Goal: Information Seeking & Learning: Learn about a topic

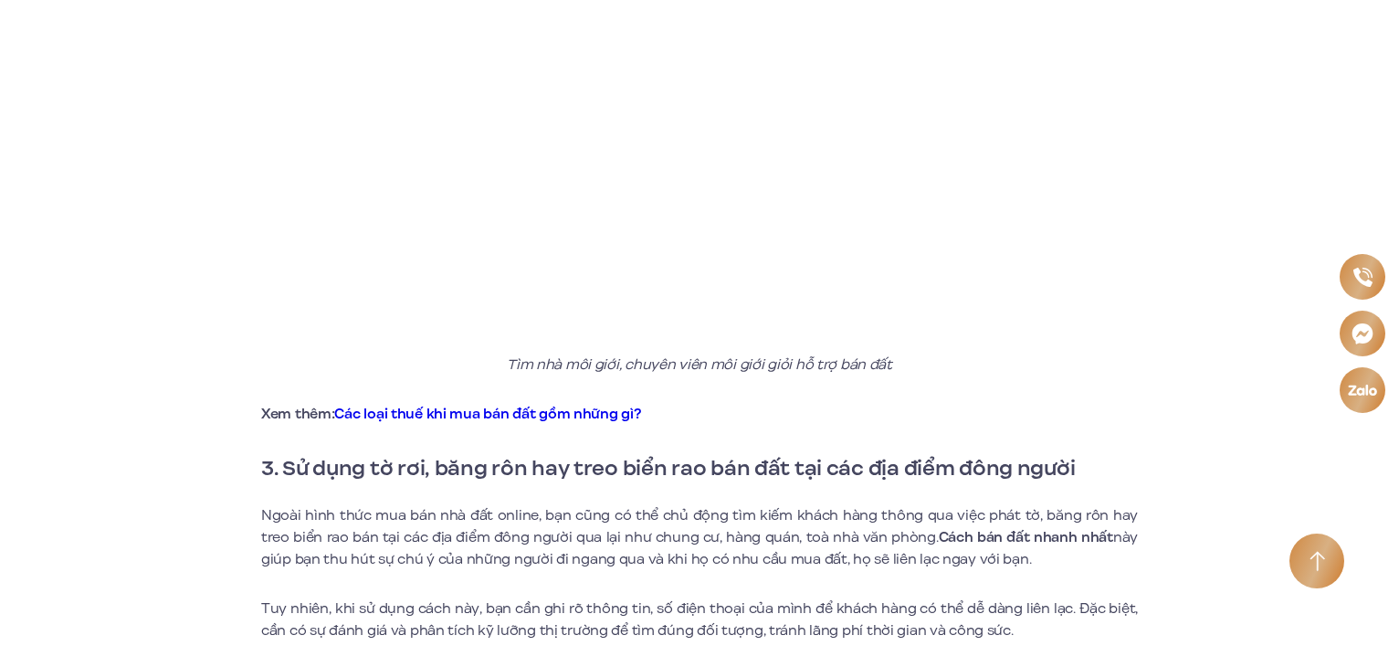
scroll to position [2192, 0]
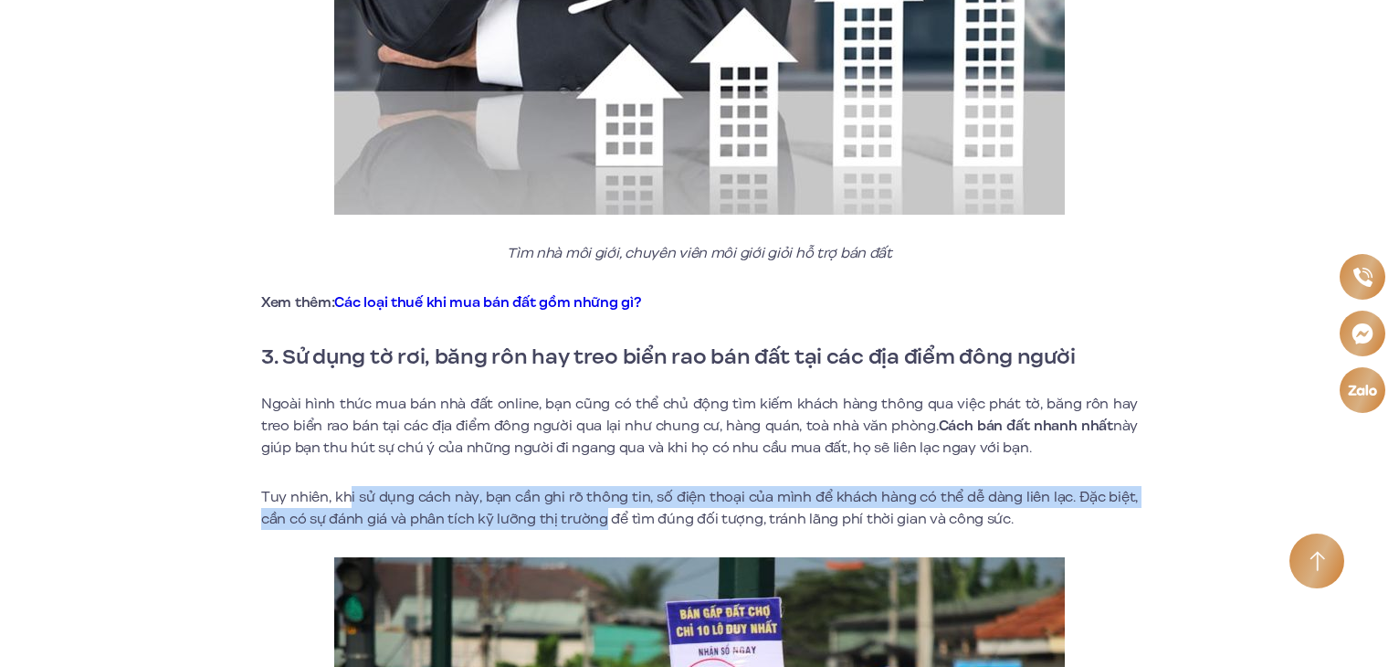
drag, startPoint x: 348, startPoint y: 476, endPoint x: 600, endPoint y: 507, distance: 254.0
click at [600, 507] on p "Tuy nhiên, khi sử dụng cách này, bạn cần ghi rõ thông tin, số điện thoại của mì…" at bounding box center [699, 508] width 877 height 44
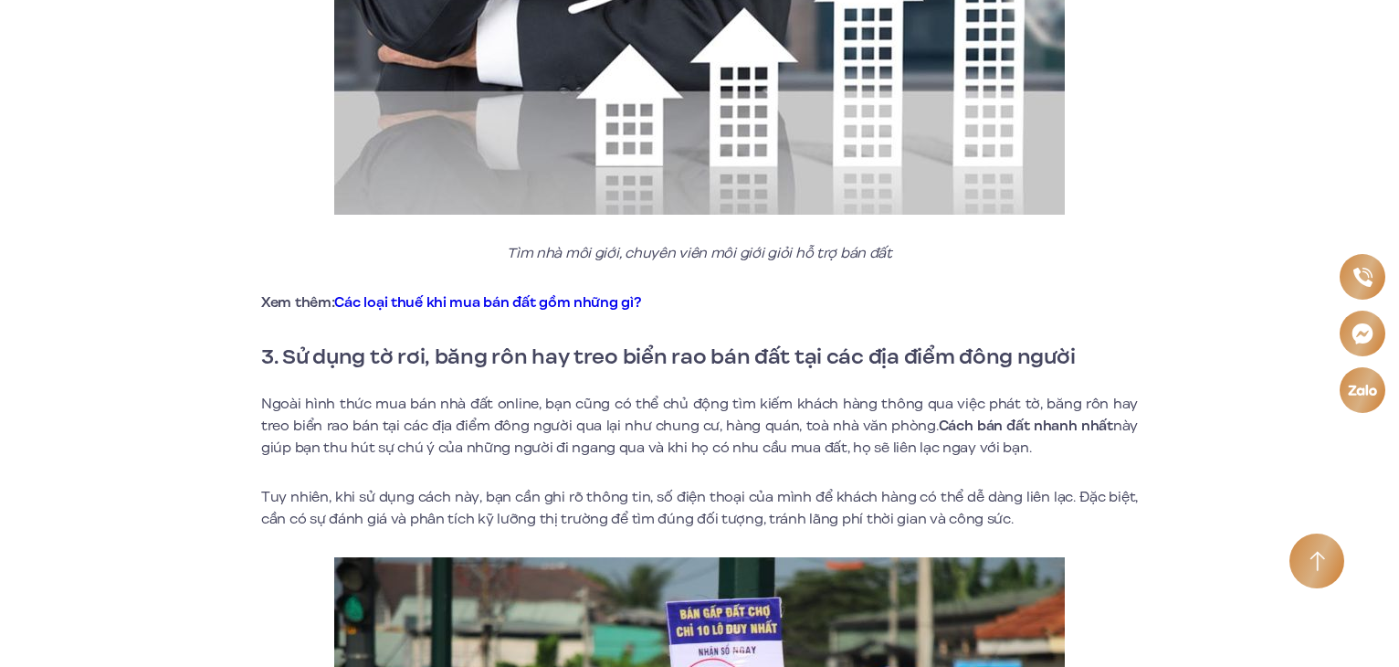
click at [742, 489] on p "Tuy nhiên, khi sử dụng cách này, bạn cần ghi rõ thông tin, số điện thoại của mì…" at bounding box center [699, 508] width 877 height 44
drag, startPoint x: 670, startPoint y: 470, endPoint x: 945, endPoint y: 479, distance: 275.0
click at [945, 486] on p "Tuy nhiên, khi sử dụng cách này, bạn cần ghi rõ thông tin, số điện thoại của mì…" at bounding box center [699, 508] width 877 height 44
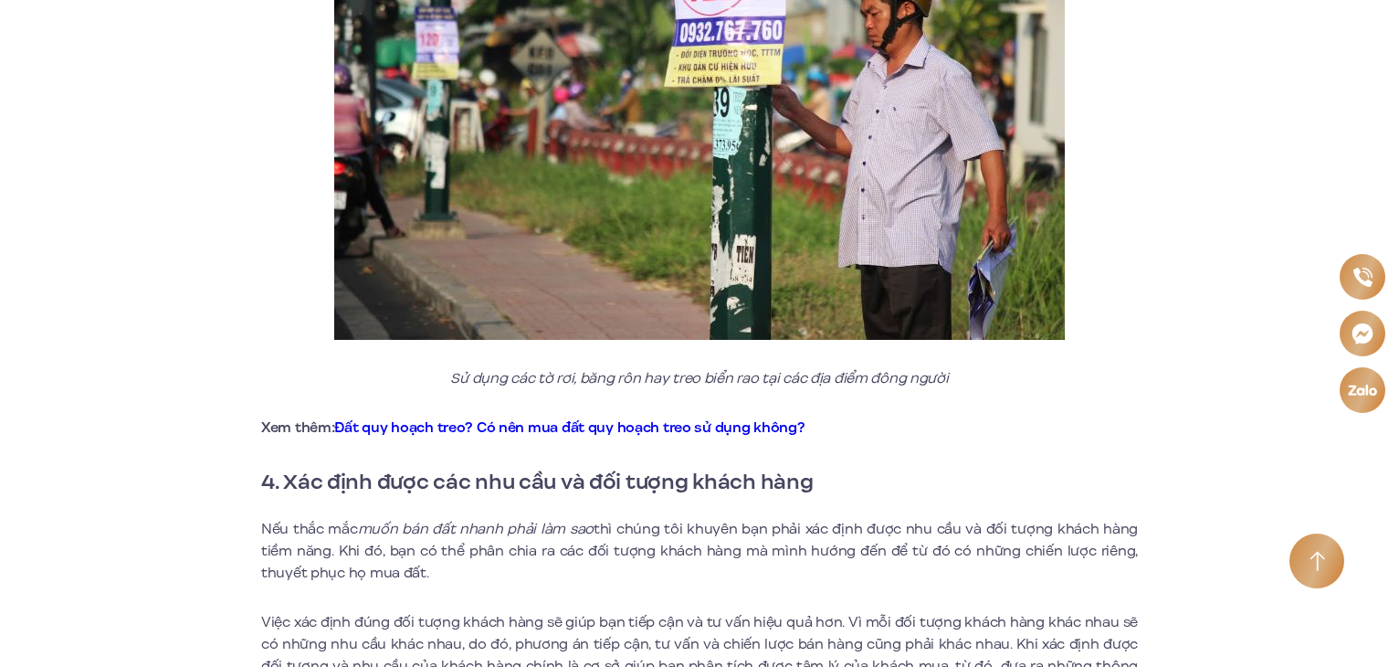
scroll to position [3105, 0]
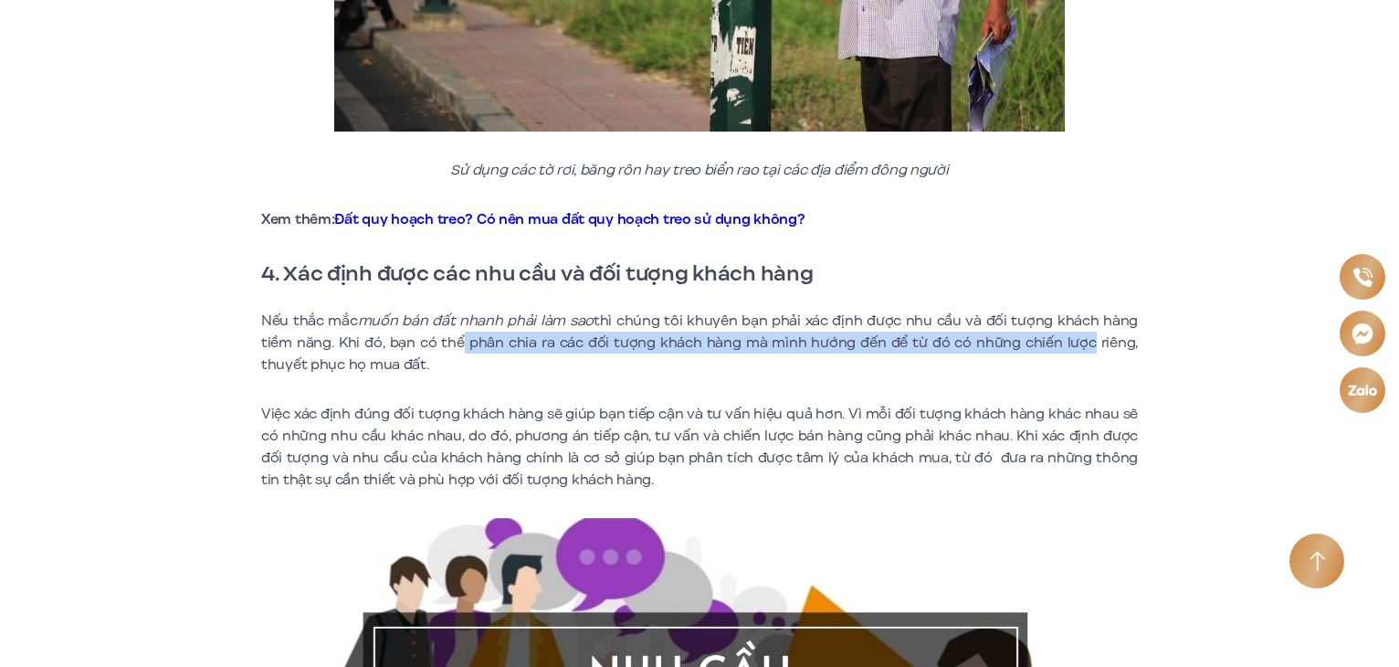
drag, startPoint x: 453, startPoint y: 318, endPoint x: 1090, endPoint y: 315, distance: 637.5
click at [1090, 315] on p "Nếu thắc mắc muốn bán đất nhanh phải làm sao thì chúng tôi khuyên bạn phải xác …" at bounding box center [699, 343] width 877 height 66
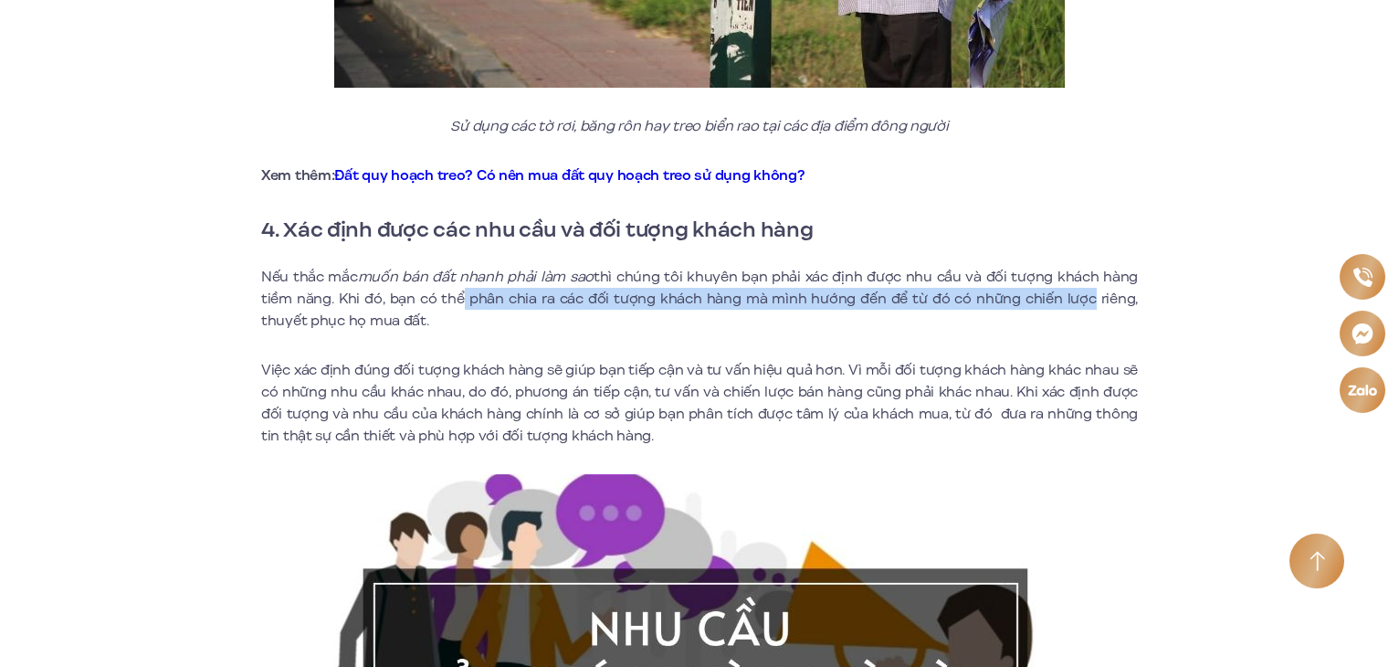
scroll to position [3379, 0]
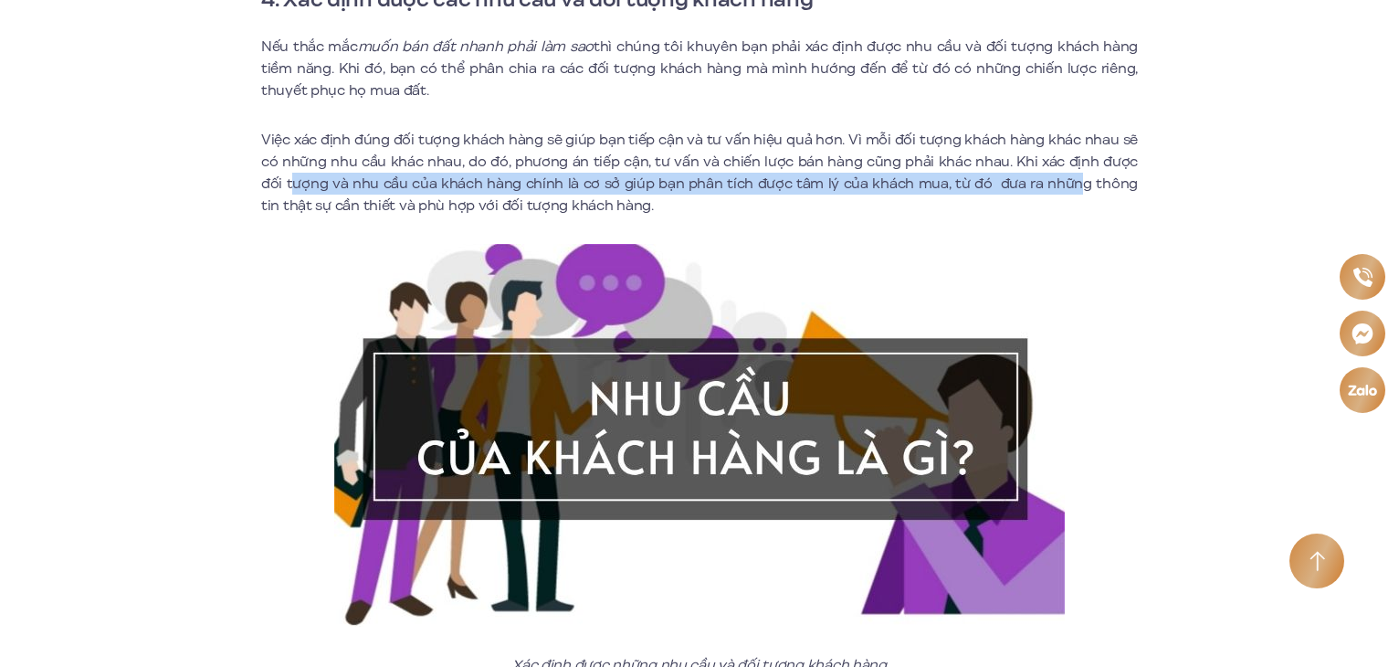
drag, startPoint x: 269, startPoint y: 162, endPoint x: 1029, endPoint y: 159, distance: 760.8
click at [1029, 159] on p "Việc xác định đúng đối tượng khách hàng sẽ giúp bạn tiếp cận và tư vấn hiệu quả…" at bounding box center [699, 173] width 877 height 88
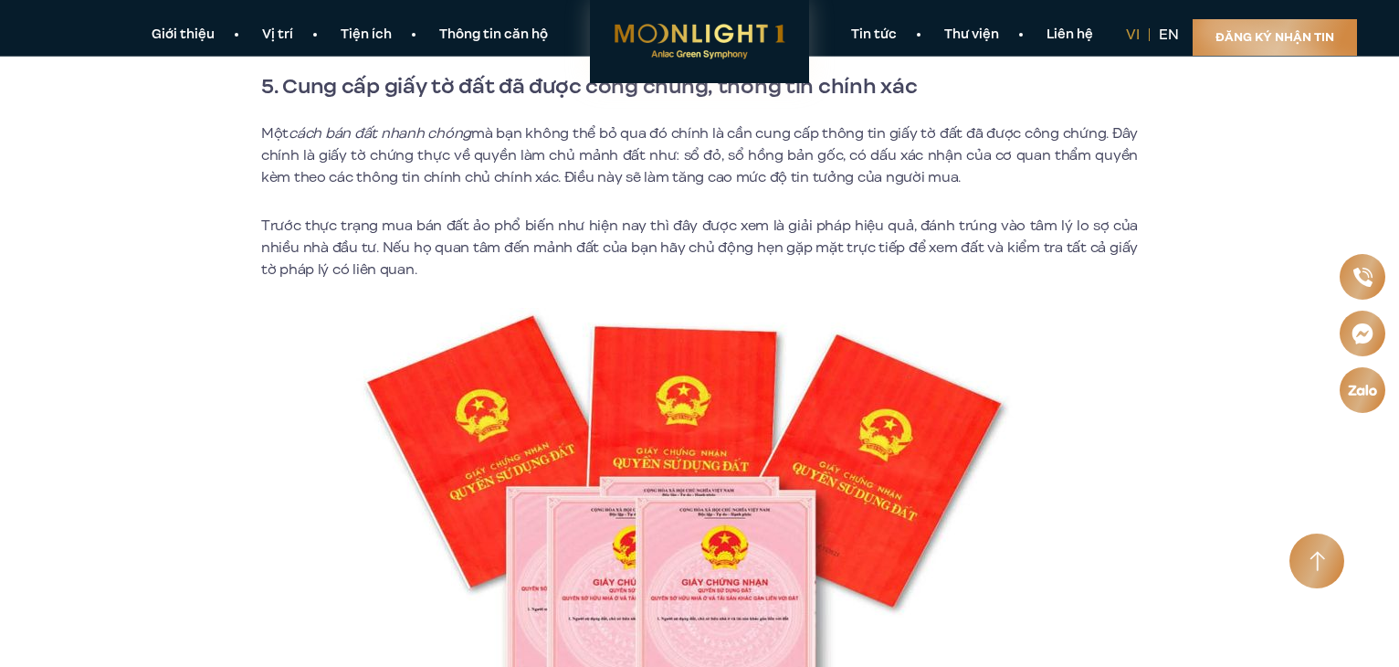
scroll to position [3927, 0]
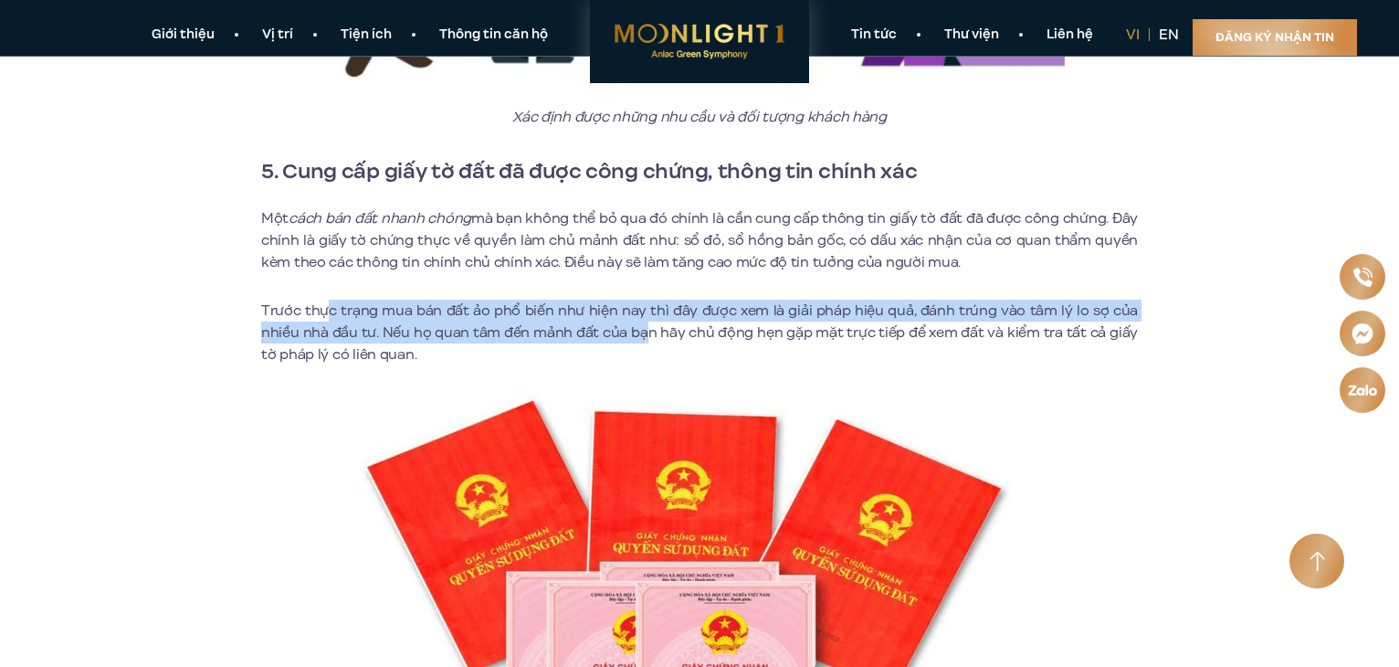
drag, startPoint x: 329, startPoint y: 280, endPoint x: 648, endPoint y: 320, distance: 322.1
click at [648, 320] on p "Trước thực trạng mua bán đất ảo phổ biến như hiện nay thì đây được xem là giải …" at bounding box center [699, 333] width 877 height 66
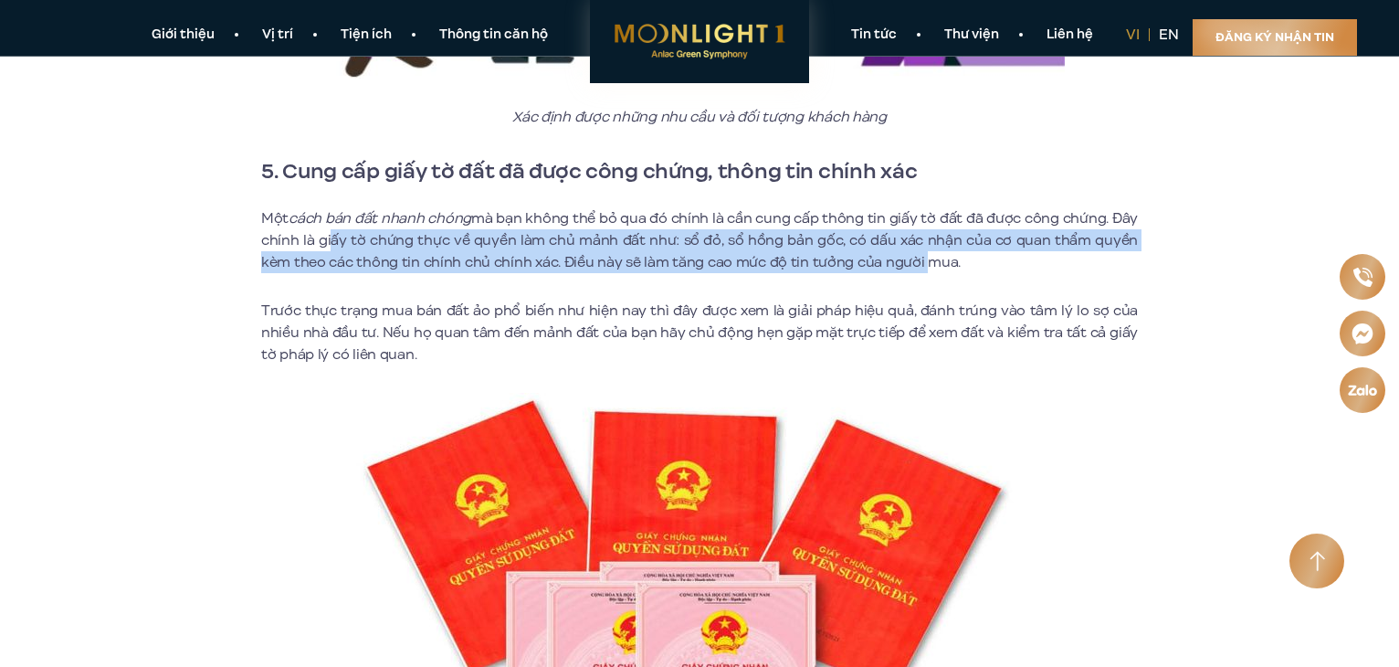
drag, startPoint x: 329, startPoint y: 215, endPoint x: 926, endPoint y: 236, distance: 597.7
click at [926, 236] on p "Một cách bán đất nhanh chóng mà bạn không thể bỏ qua đó chính là cần cung cấp t…" at bounding box center [699, 240] width 877 height 66
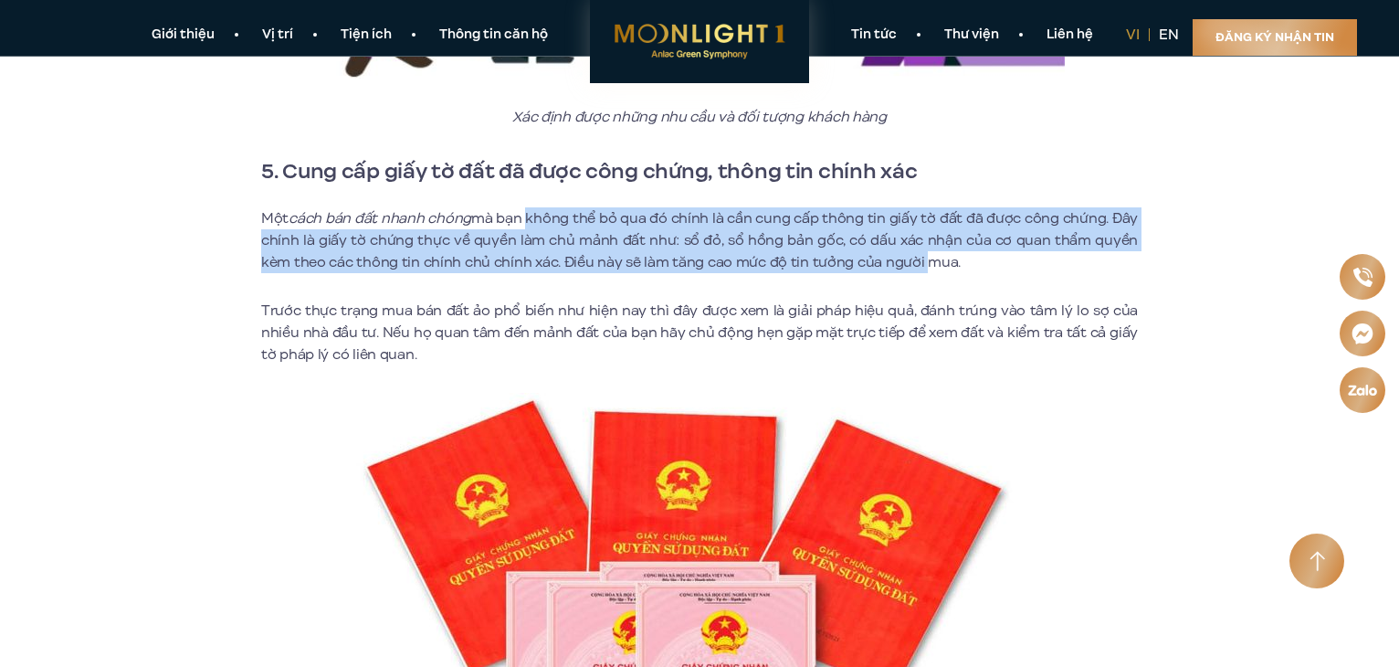
drag, startPoint x: 533, startPoint y: 191, endPoint x: 927, endPoint y: 232, distance: 395.8
click at [927, 232] on p "Một cách bán đất nhanh chóng mà bạn không thể bỏ qua đó chính là cần cung cấp t…" at bounding box center [699, 240] width 877 height 66
click at [371, 216] on p "Một cách bán đất nhanh chóng mà bạn không thể bỏ qua đó chính là cần cung cấp t…" at bounding box center [699, 240] width 877 height 66
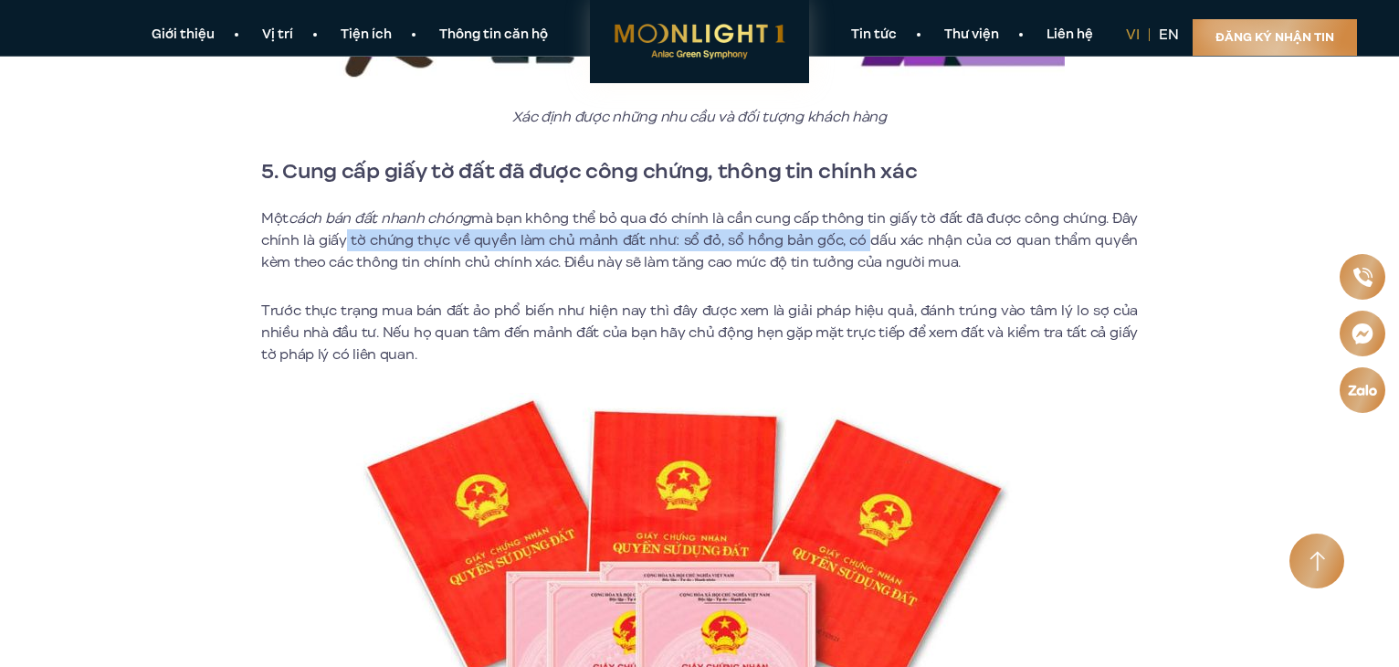
drag, startPoint x: 342, startPoint y: 209, endPoint x: 888, endPoint y: 233, distance: 545.8
click at [871, 218] on p "Một cách bán đất nhanh chóng mà bạn không thể bỏ qua đó chính là cần cung cấp t…" at bounding box center [699, 240] width 877 height 66
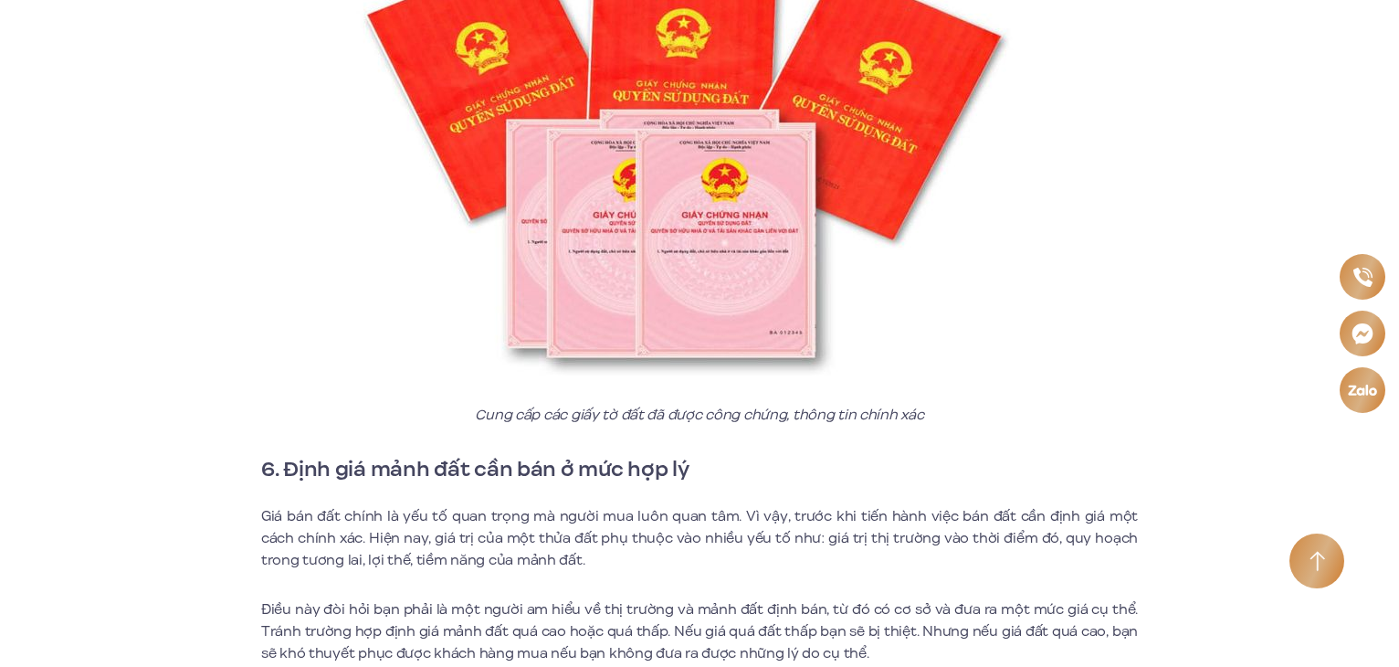
scroll to position [4566, 0]
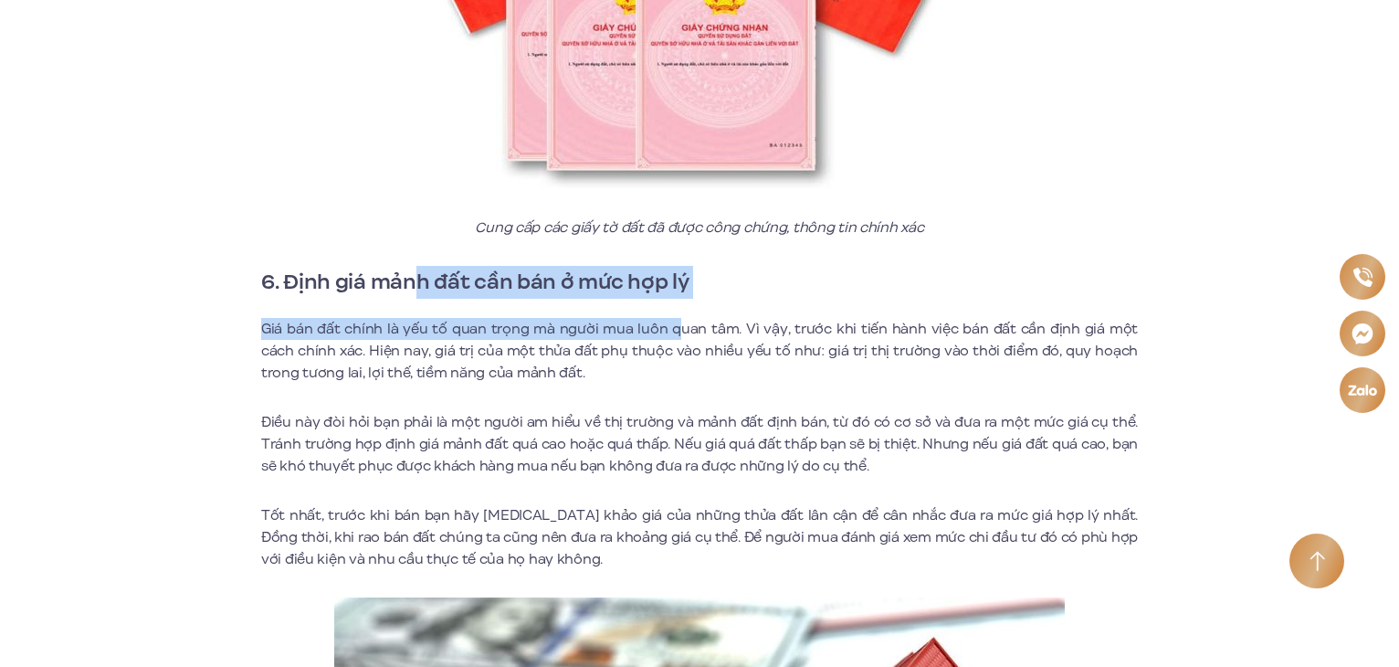
drag, startPoint x: 412, startPoint y: 259, endPoint x: 665, endPoint y: 295, distance: 255.5
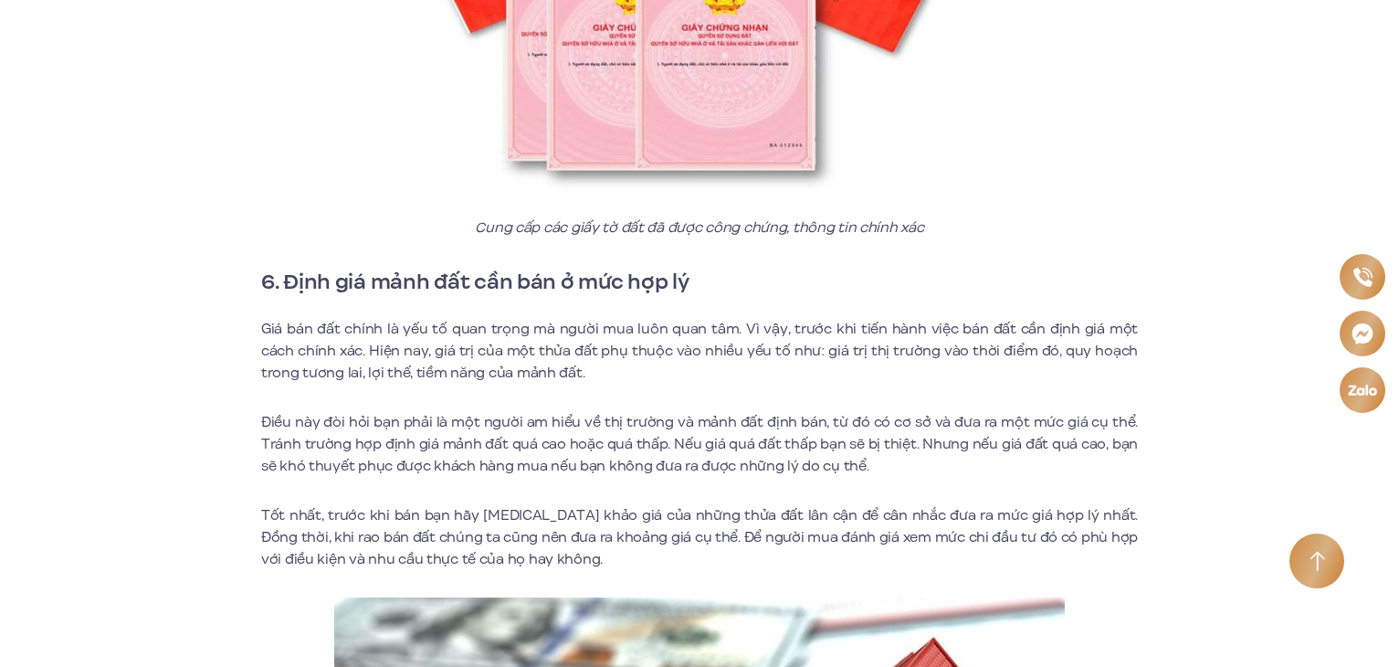
click at [354, 326] on p "Giá bán đất chính là yếu tố quan trọng mà người mua luôn quan tâm. Vì vậy, trướ…" at bounding box center [699, 351] width 877 height 66
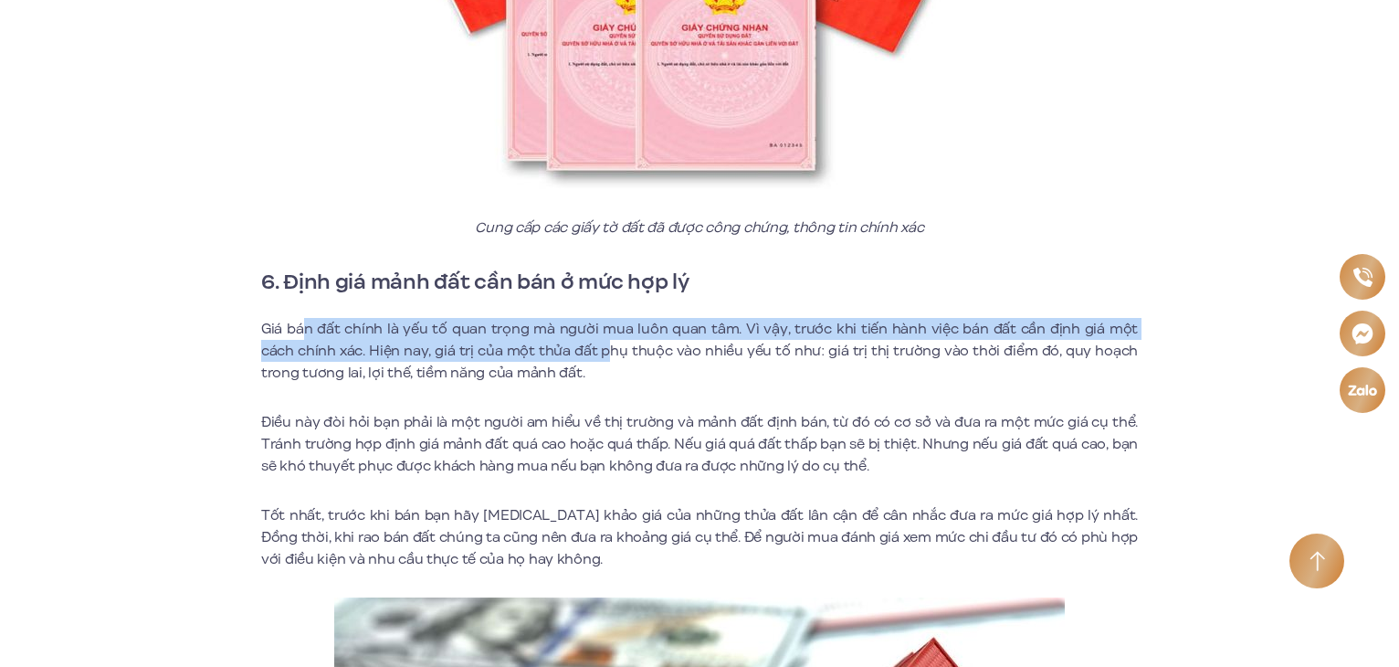
drag, startPoint x: 307, startPoint y: 304, endPoint x: 576, endPoint y: 331, distance: 270.7
click at [576, 331] on p "Giá bán đất chính là yếu tố quan trọng mà người mua luôn quan tâm. Vì vậy, trướ…" at bounding box center [699, 351] width 877 height 66
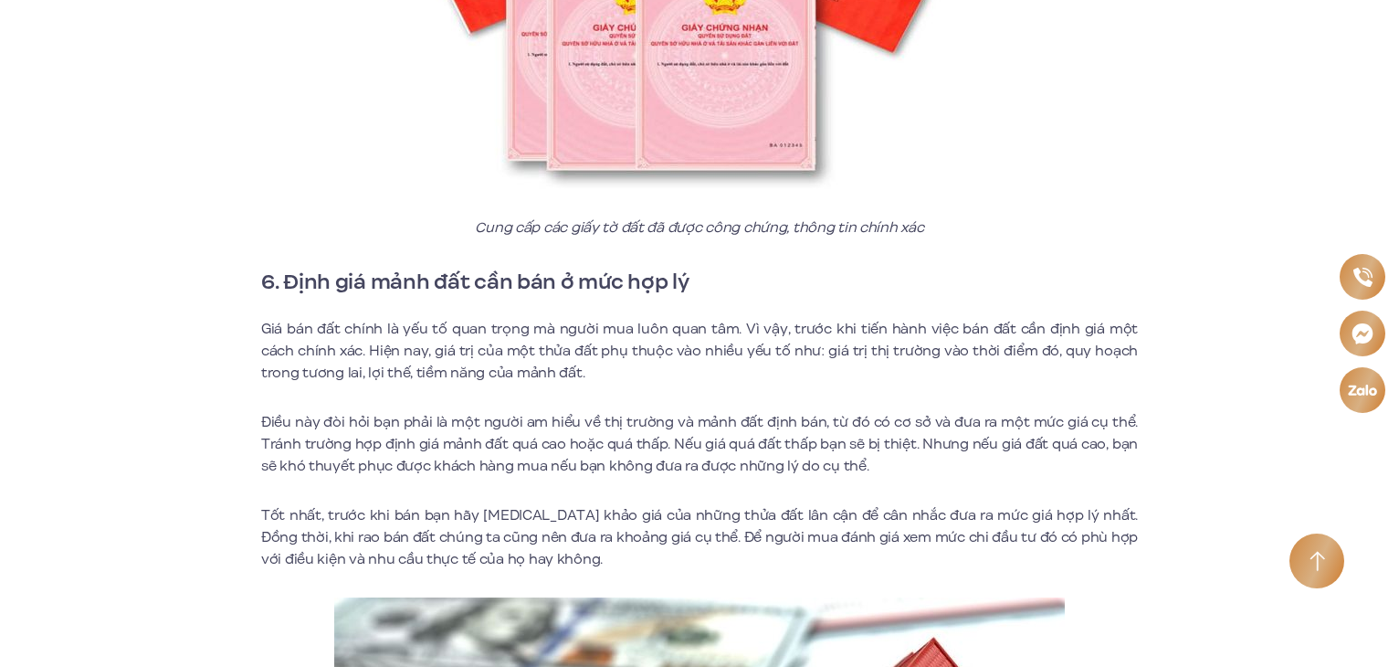
click at [358, 344] on p "Giá bán đất chính là yếu tố quan trọng mà người mua luôn quan tâm. Vì vậy, trướ…" at bounding box center [699, 351] width 877 height 66
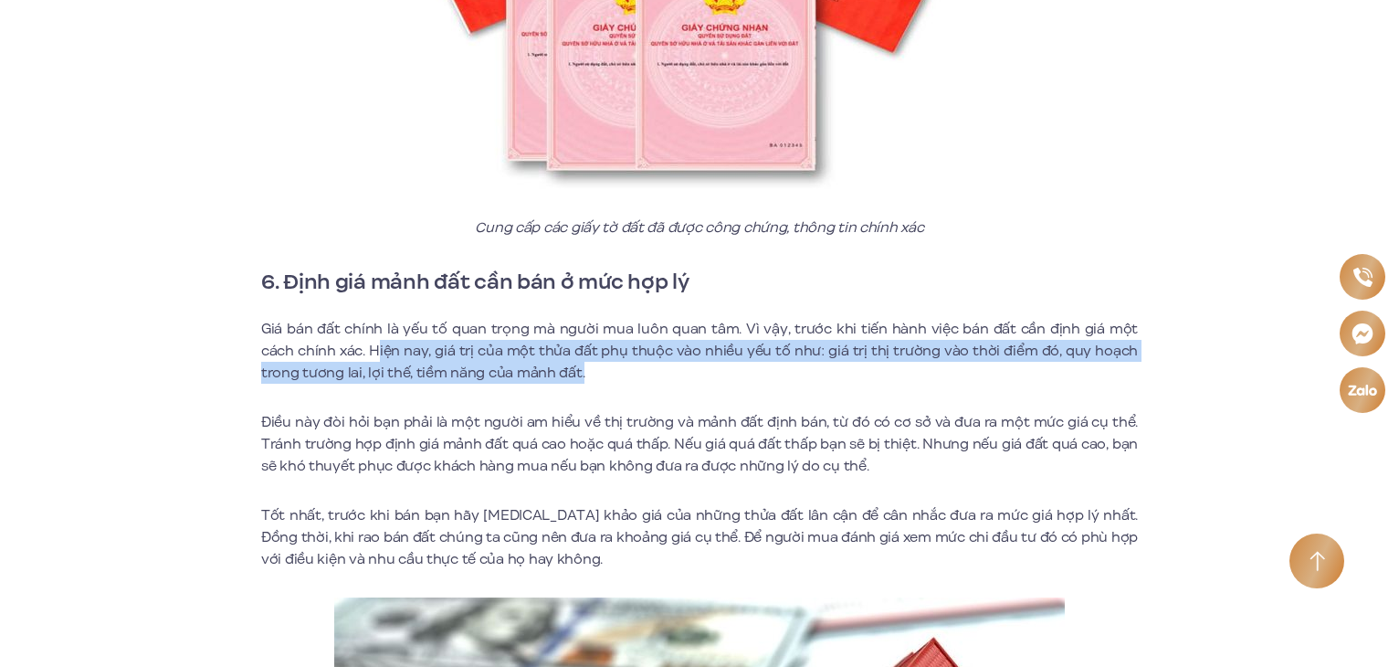
drag, startPoint x: 342, startPoint y: 334, endPoint x: 1053, endPoint y: 351, distance: 710.7
click at [1053, 351] on p "Giá bán đất chính là yếu tố quan trọng mà người mua luôn quan tâm. Vì vậy, trướ…" at bounding box center [699, 351] width 877 height 66
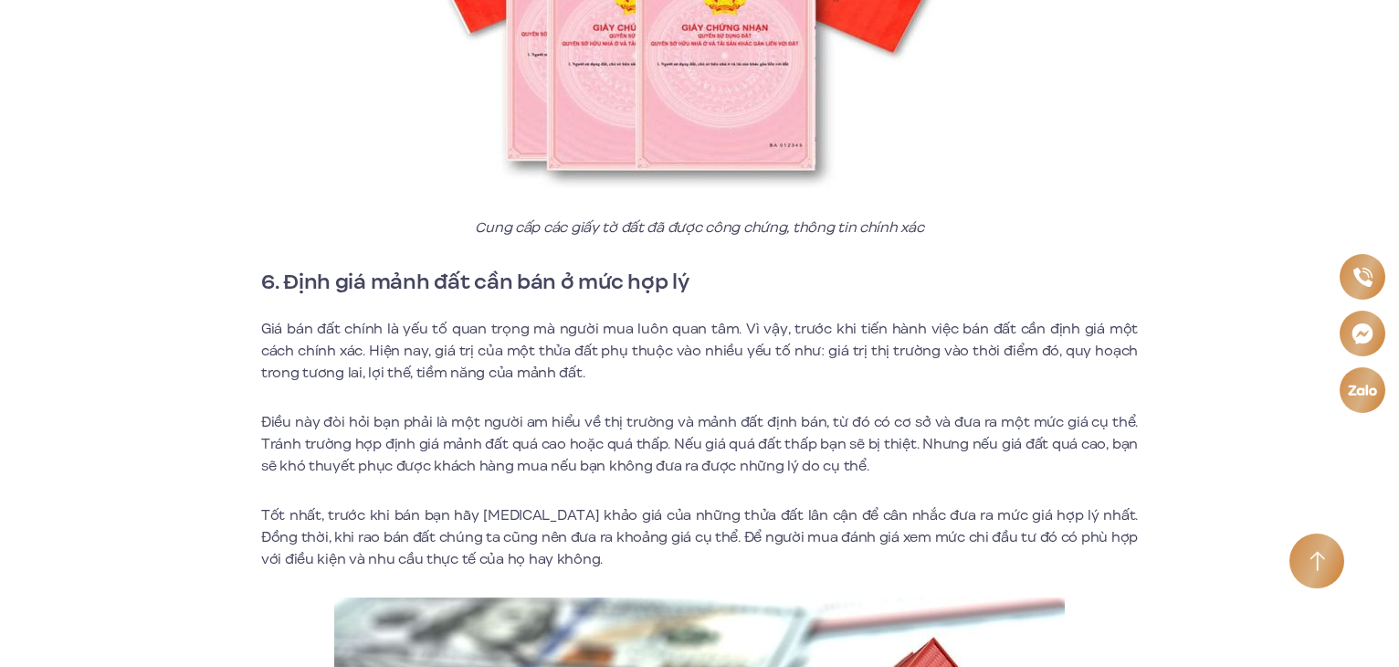
click at [698, 411] on p "Điều này đòi hỏi bạn phải là một người am hiểu về thị trường và mảnh đất định b…" at bounding box center [699, 444] width 877 height 66
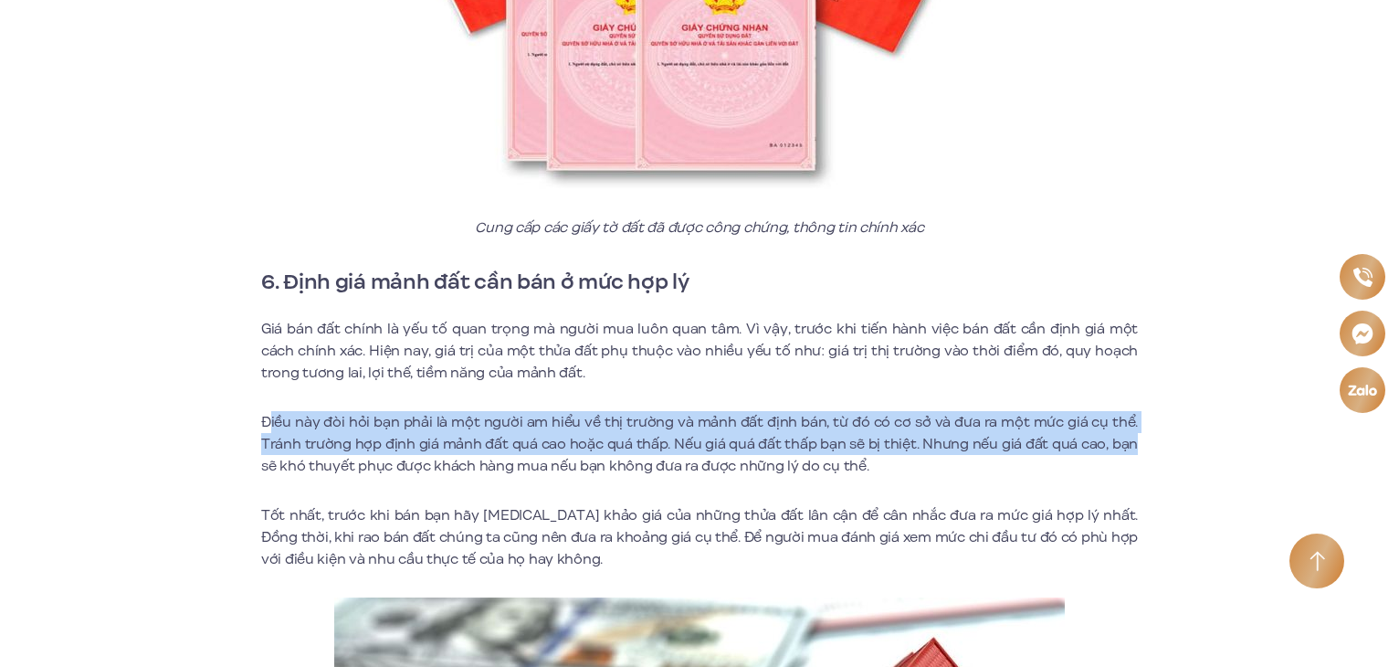
drag, startPoint x: 269, startPoint y: 395, endPoint x: 1154, endPoint y: 414, distance: 886.1
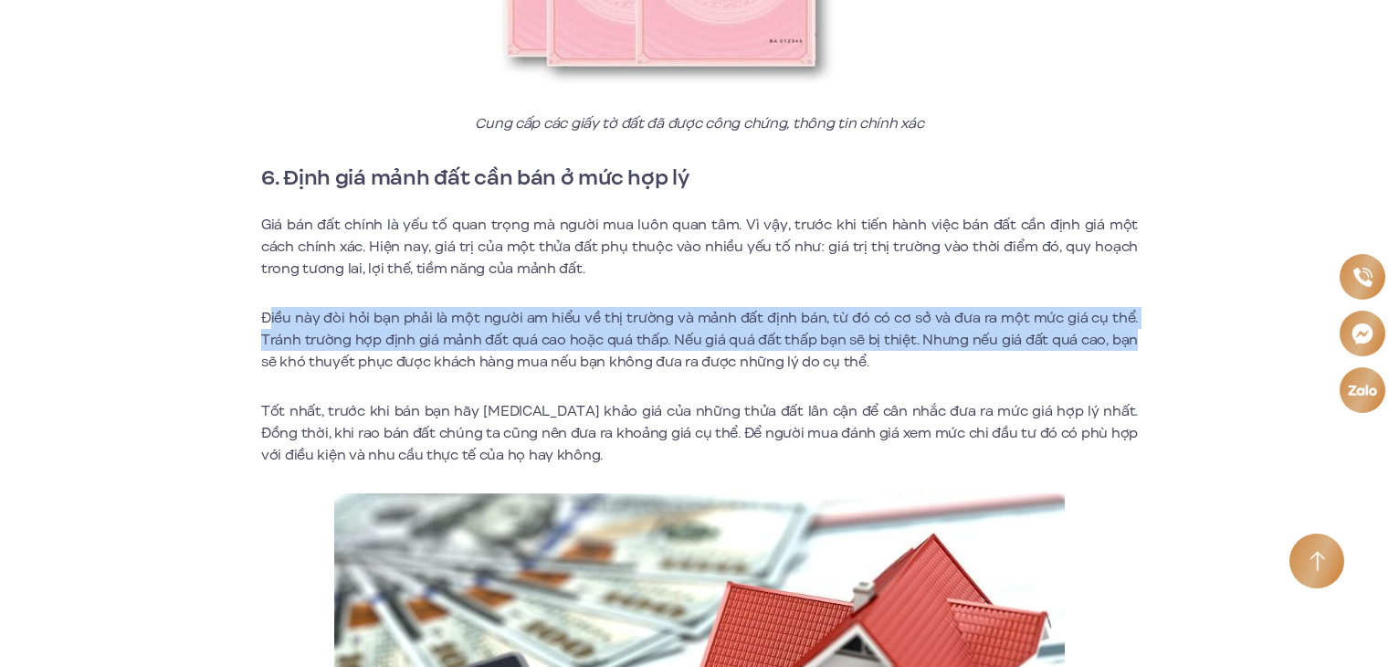
scroll to position [4749, 0]
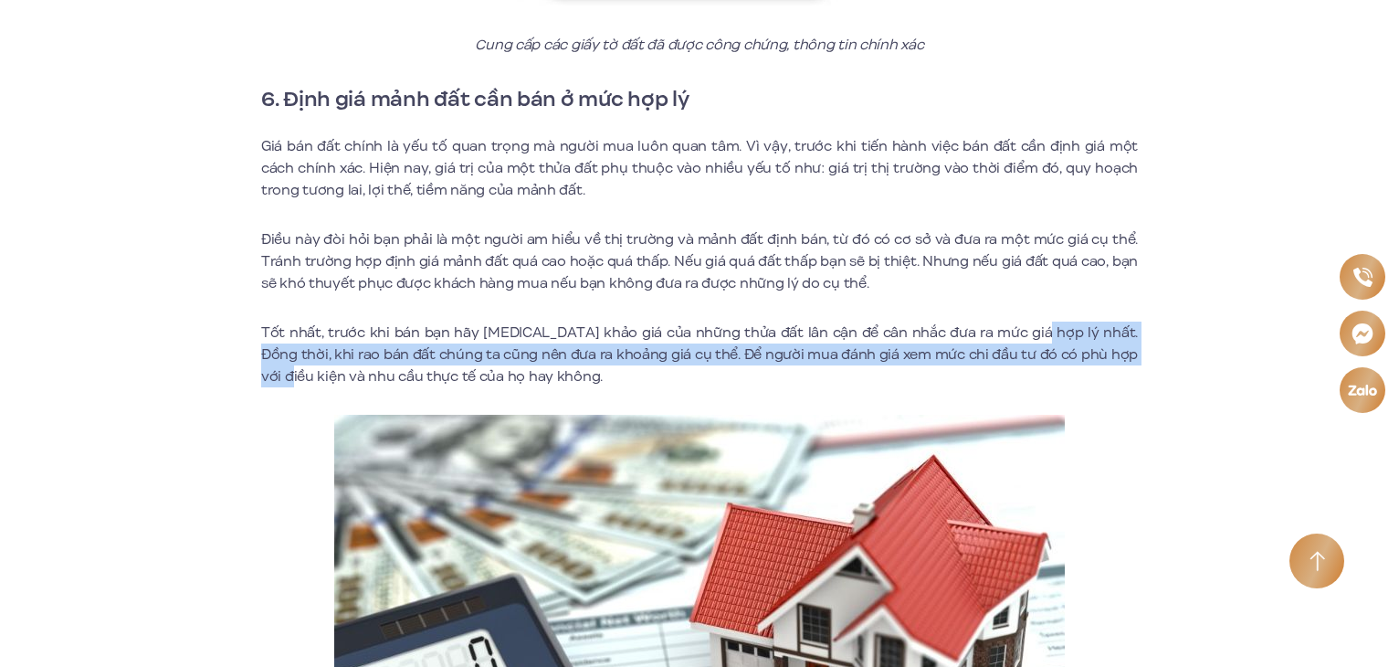
drag, startPoint x: 1026, startPoint y: 311, endPoint x: 571, endPoint y: 370, distance: 458.6
click at [1125, 339] on p "Tốt nhất, trước khi bán bạn hãy [MEDICAL_DATA] khảo giá của những thửa đất lân …" at bounding box center [699, 354] width 877 height 66
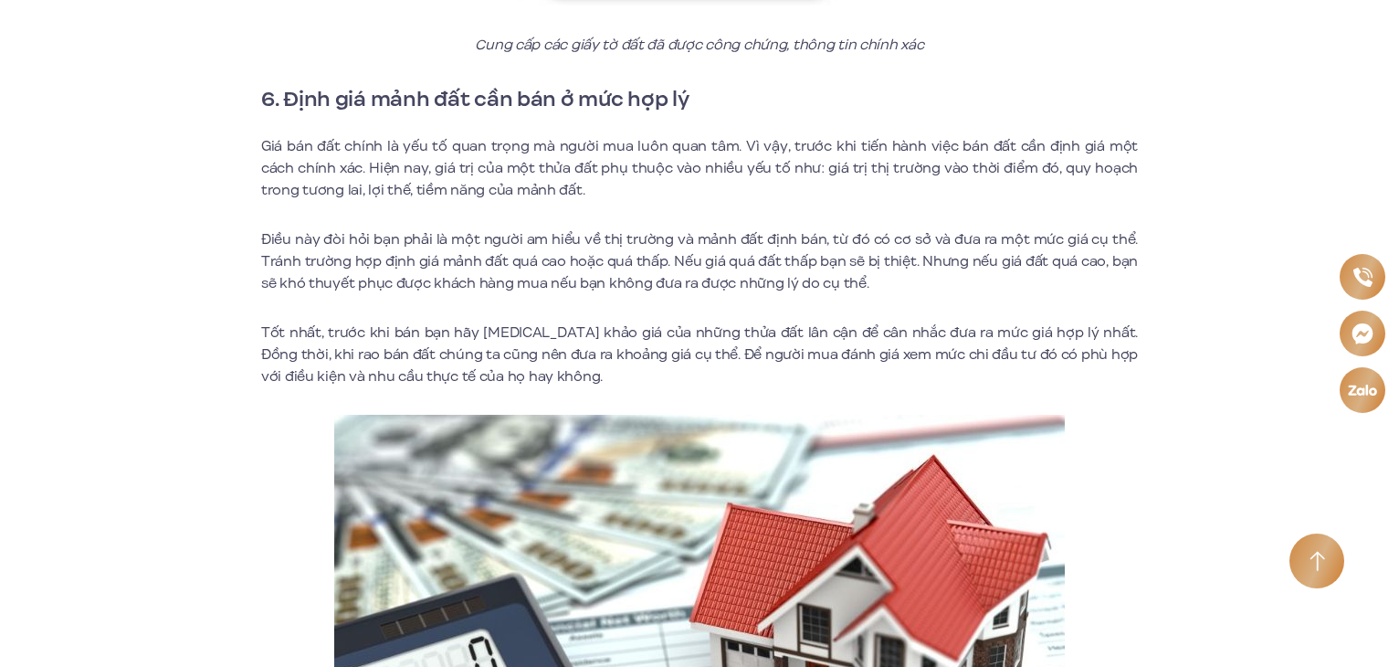
click at [379, 344] on p "Tốt nhất, trước khi bán bạn hãy [MEDICAL_DATA] khảo giá của những thửa đất lân …" at bounding box center [699, 354] width 877 height 66
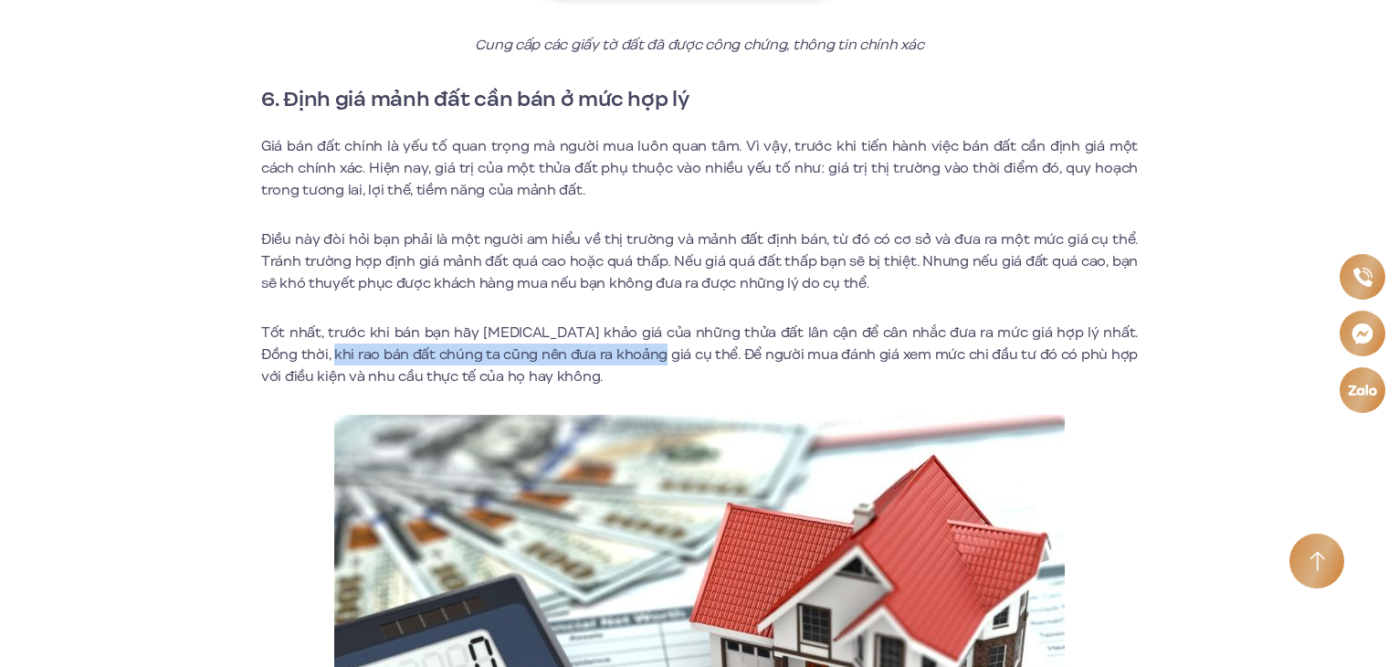
drag, startPoint x: 362, startPoint y: 318, endPoint x: 631, endPoint y: 337, distance: 270.1
click at [631, 337] on p "Tốt nhất, trước khi bán bạn hãy [MEDICAL_DATA] khảo giá của những thửa đất lân …" at bounding box center [699, 354] width 877 height 66
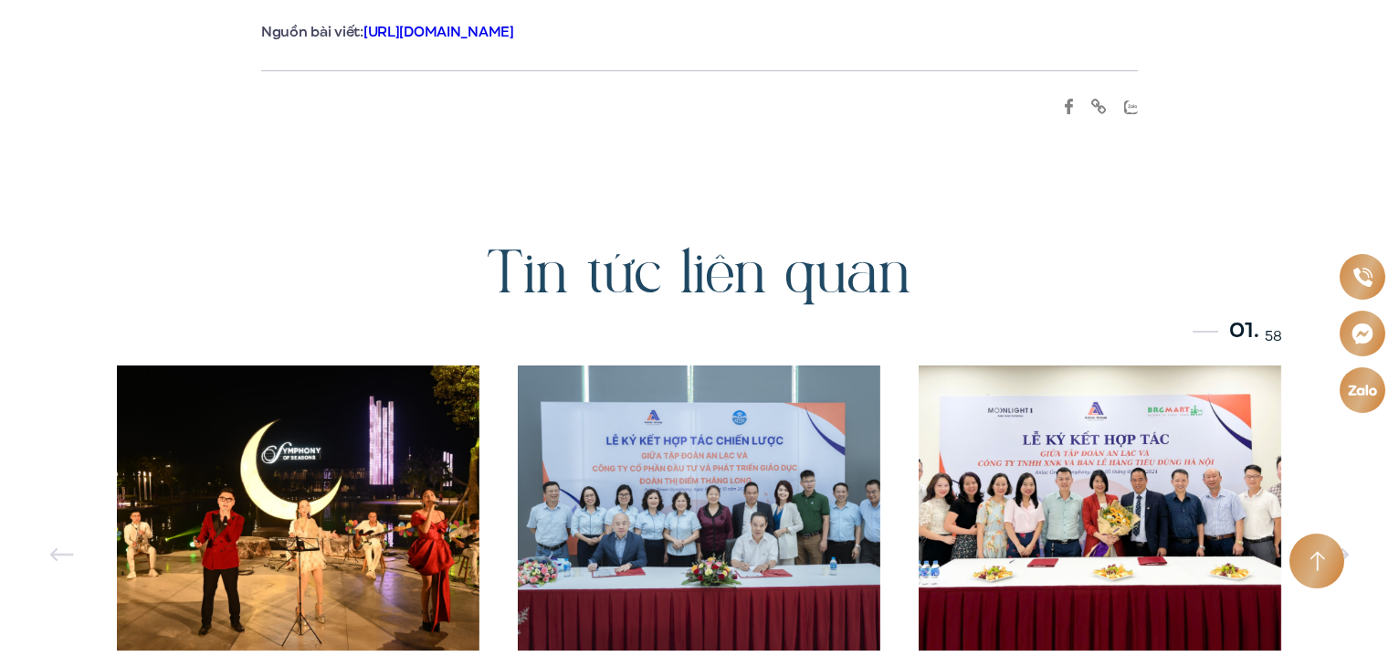
scroll to position [6667, 0]
